Goal: Task Accomplishment & Management: Manage account settings

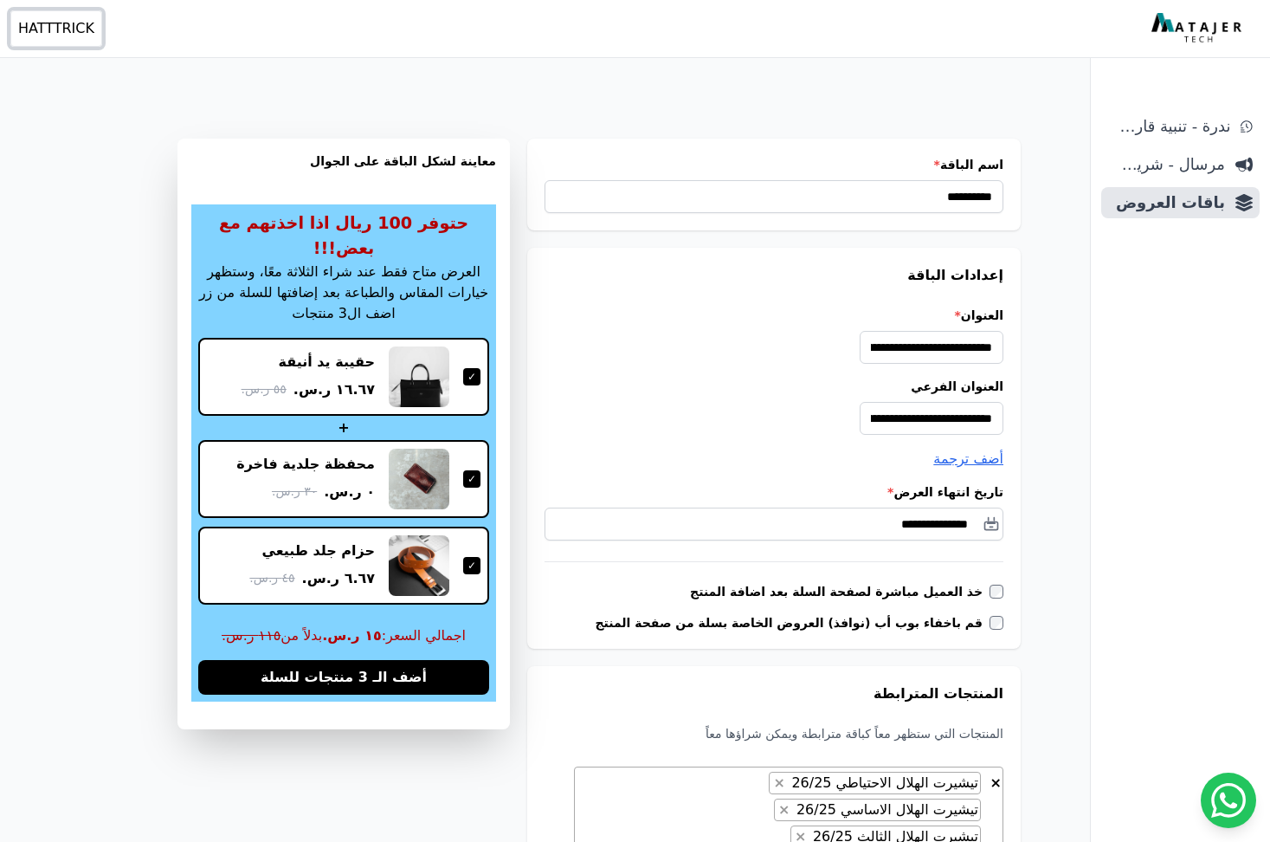
click at [52, 33] on span "HATTTRICK" at bounding box center [56, 28] width 76 height 21
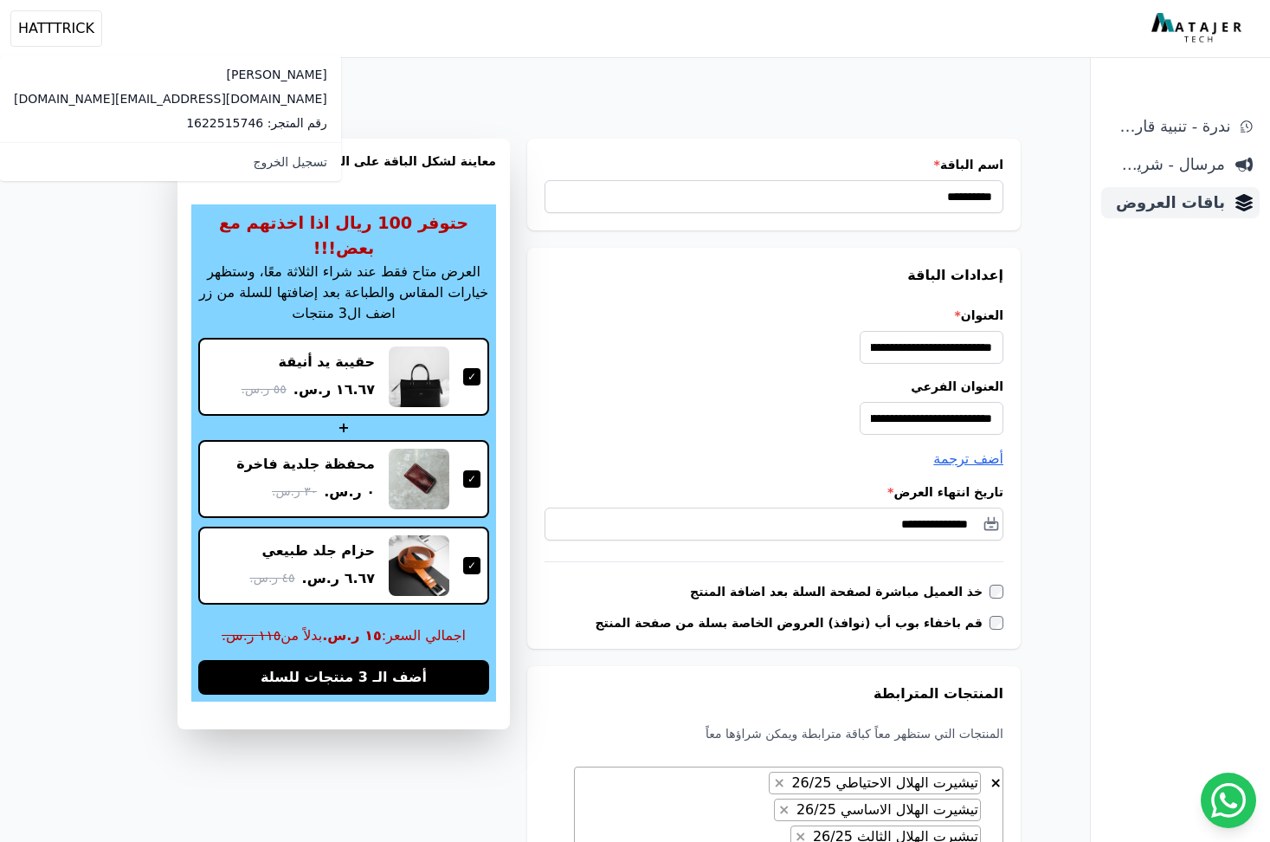
click at [1225, 205] on link "باقات العروض" at bounding box center [1180, 202] width 158 height 31
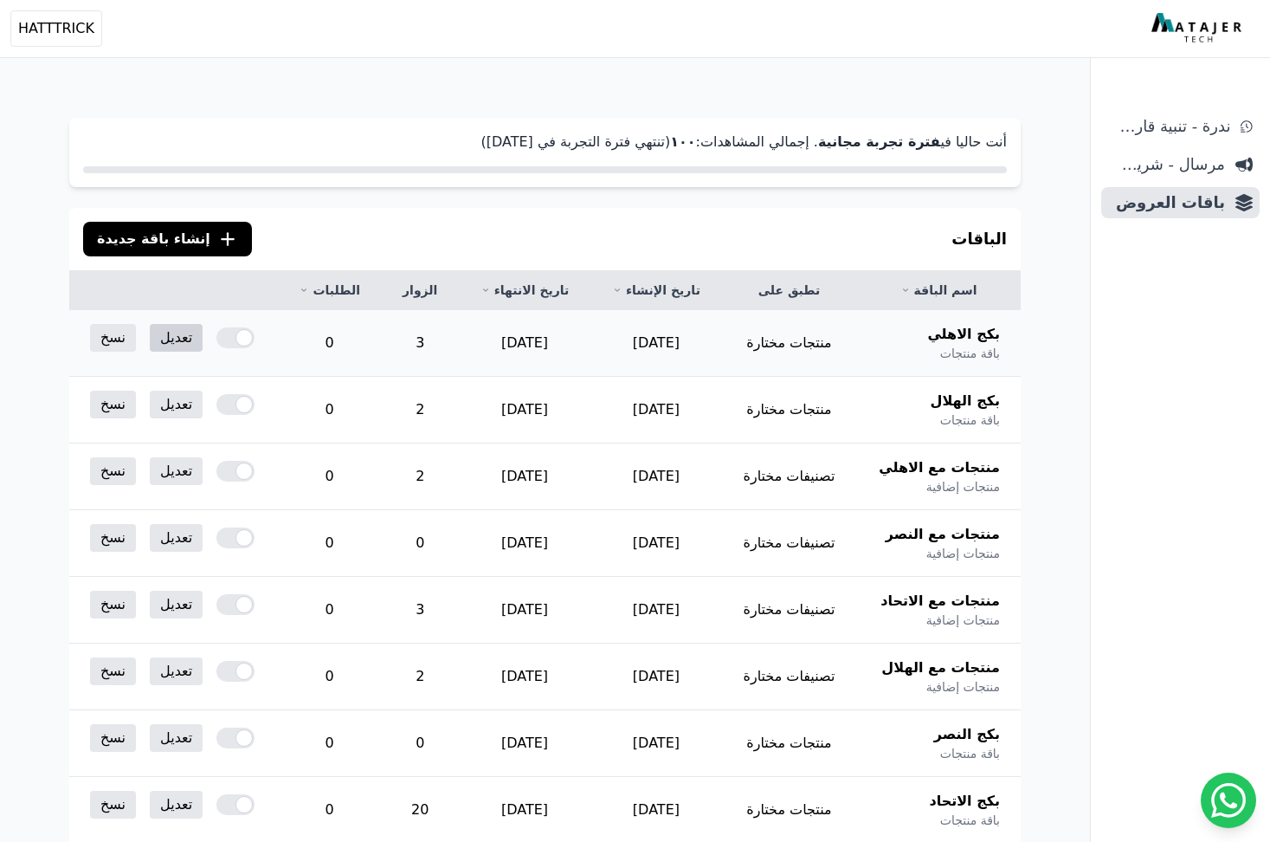
click at [190, 330] on link "تعديل" at bounding box center [176, 338] width 53 height 28
